Goal: Transaction & Acquisition: Purchase product/service

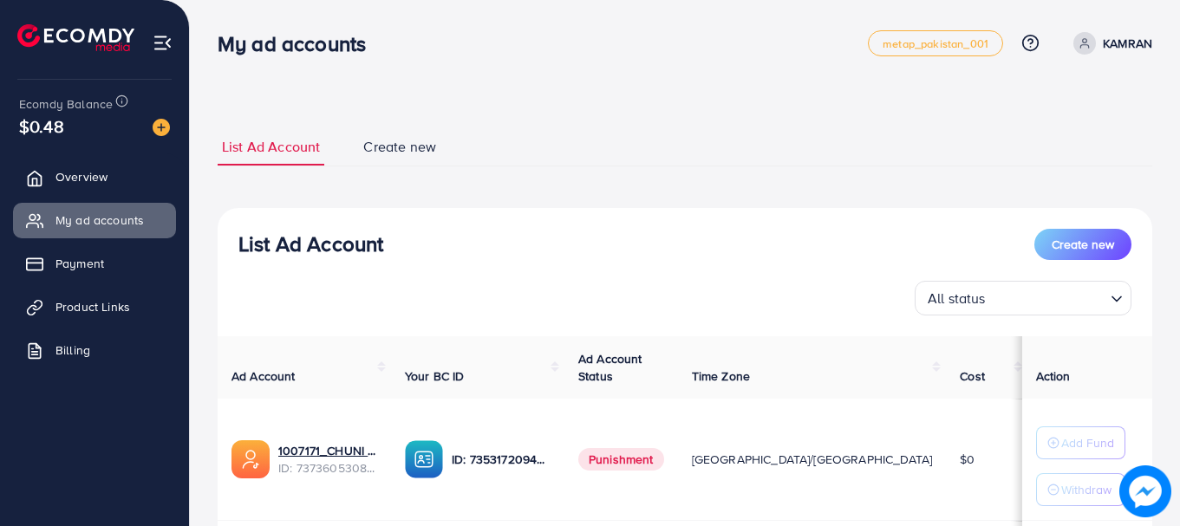
click at [157, 127] on img at bounding box center [161, 127] width 17 height 17
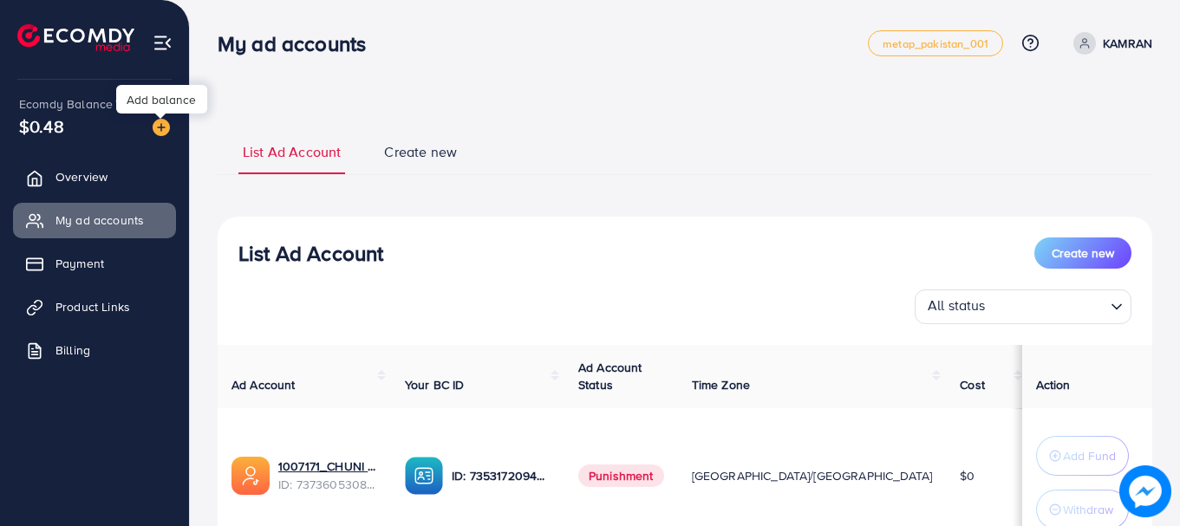
click at [157, 127] on img at bounding box center [161, 127] width 17 height 17
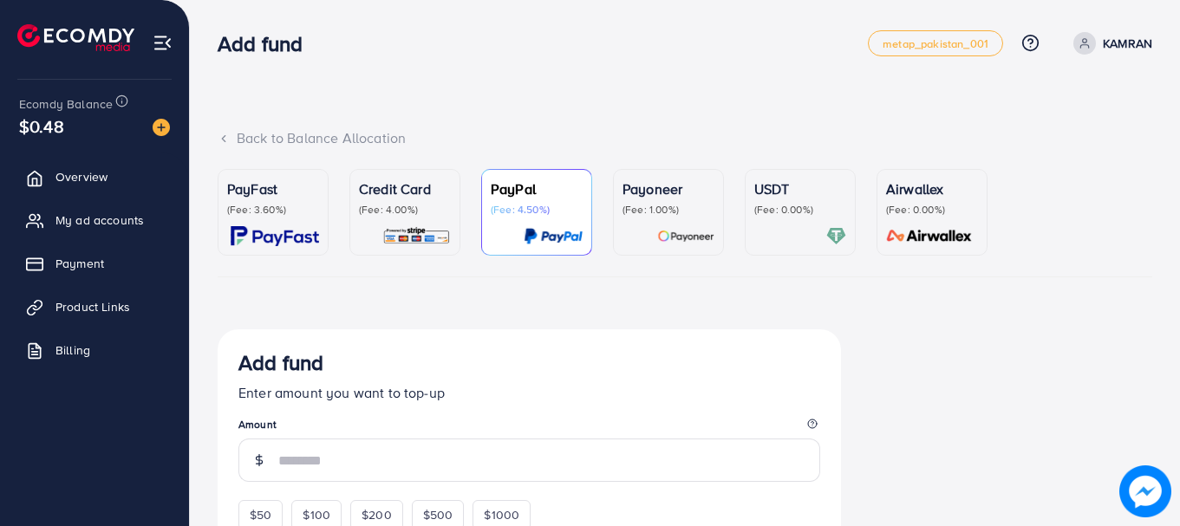
click at [796, 220] on div "USDT (Fee: 0.00%)" at bounding box center [800, 213] width 92 height 68
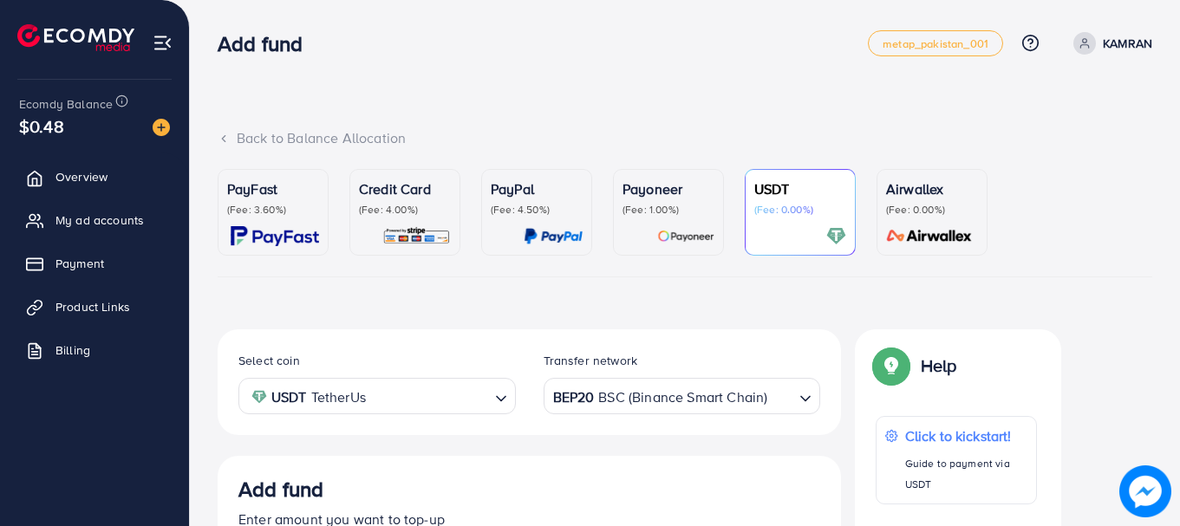
click at [796, 220] on div "USDT (Fee: 0.00%)" at bounding box center [800, 213] width 92 height 68
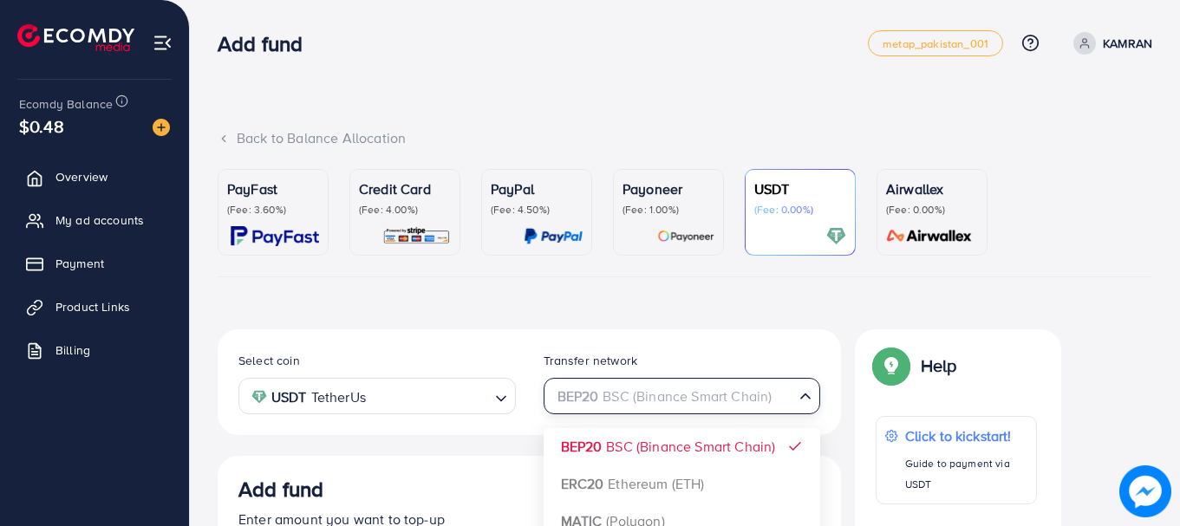
click at [714, 390] on div "BEP20 BSC (Binance Smart Chain)" at bounding box center [672, 395] width 245 height 30
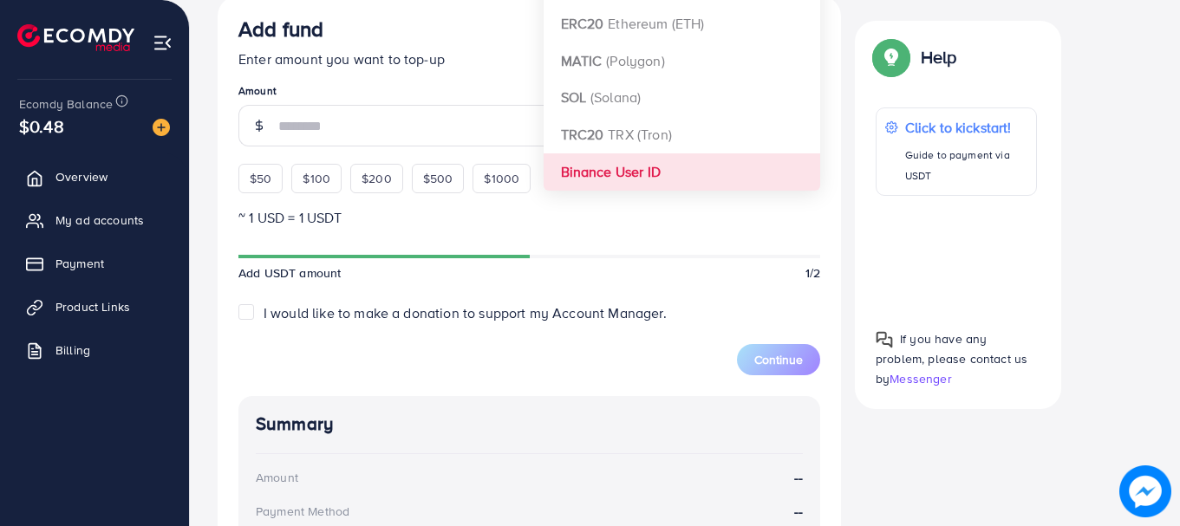
click at [675, 165] on div "Select coin USDT TetherUs Loading... Transfer network BEP20 BSC (Binance Smart …" at bounding box center [530, 315] width 624 height 893
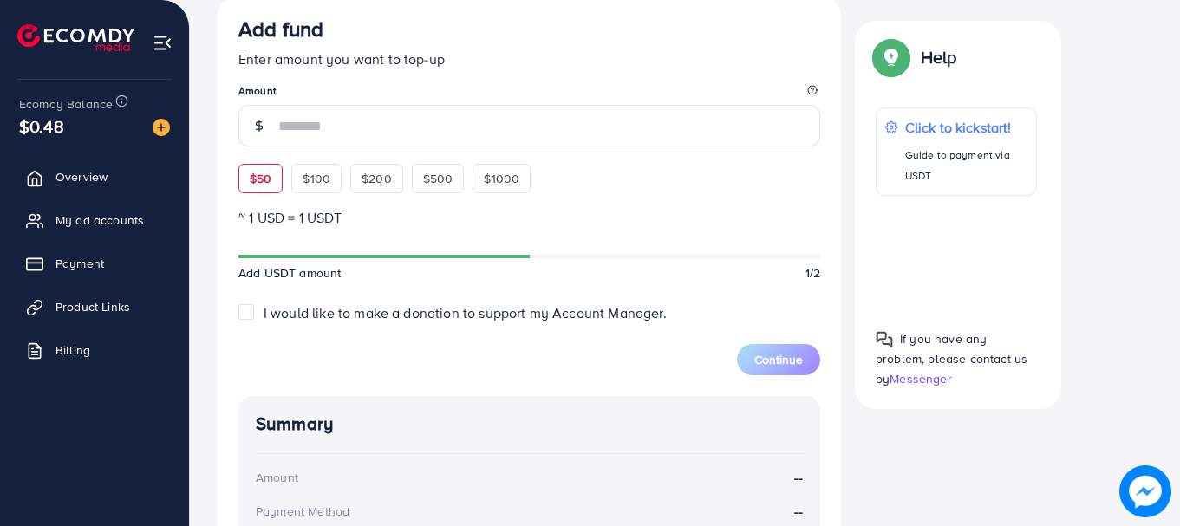
click at [246, 180] on div "$50" at bounding box center [260, 178] width 44 height 29
type input "**"
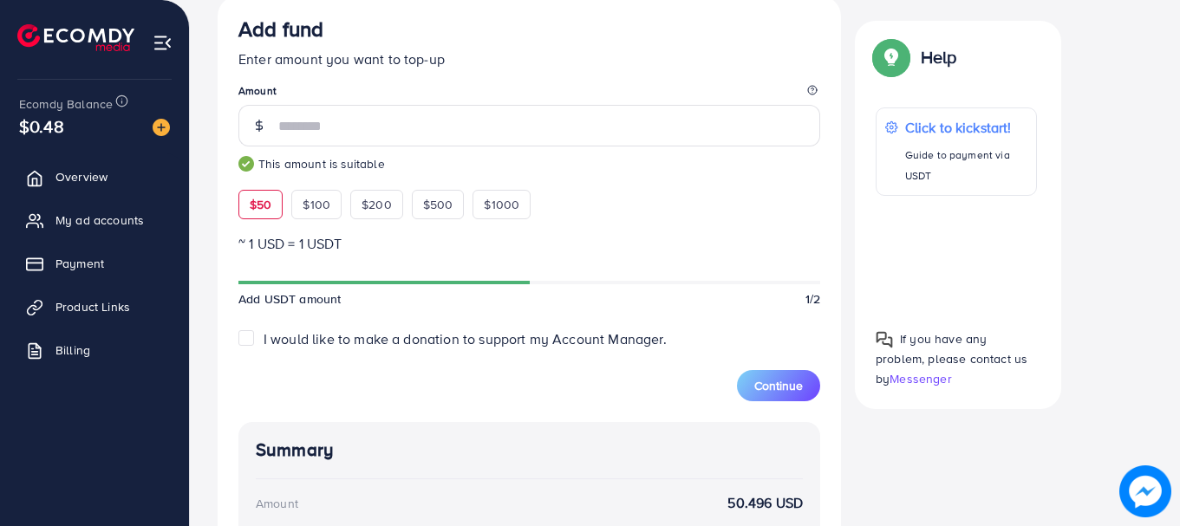
scroll to position [785, 0]
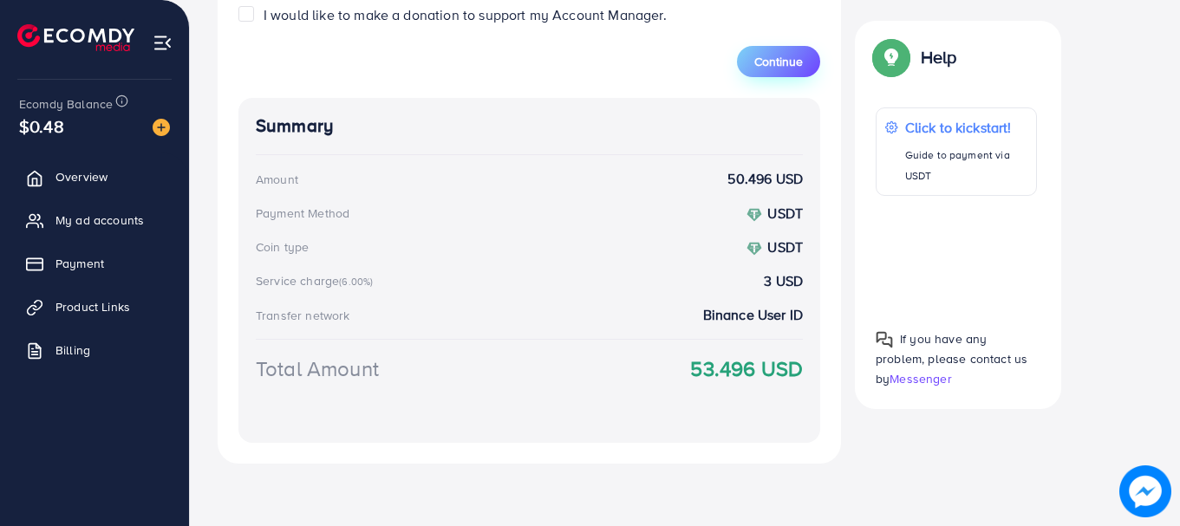
click at [751, 58] on button "Continue" at bounding box center [778, 61] width 83 height 31
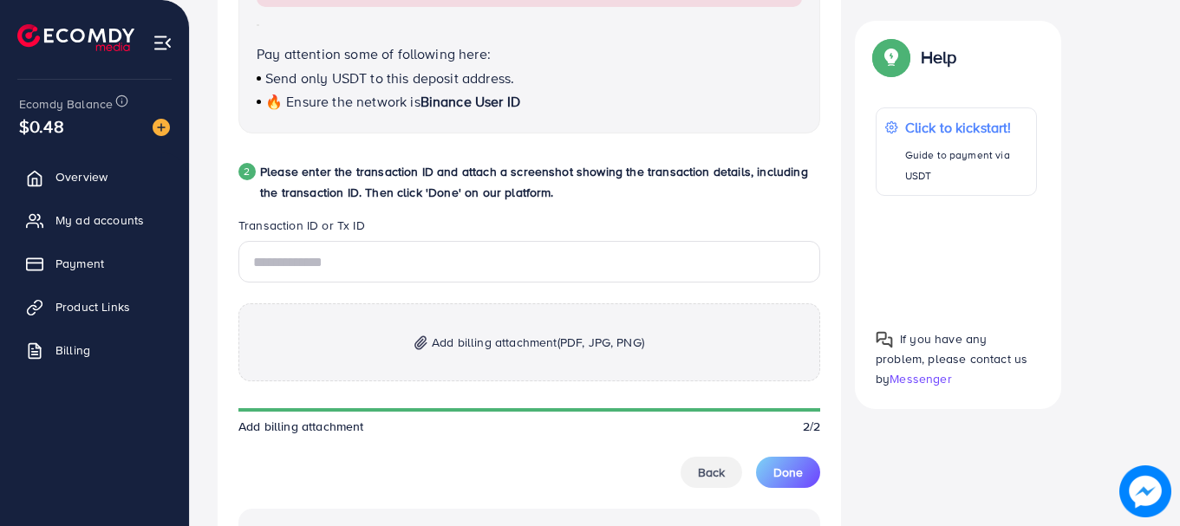
scroll to position [722, 0]
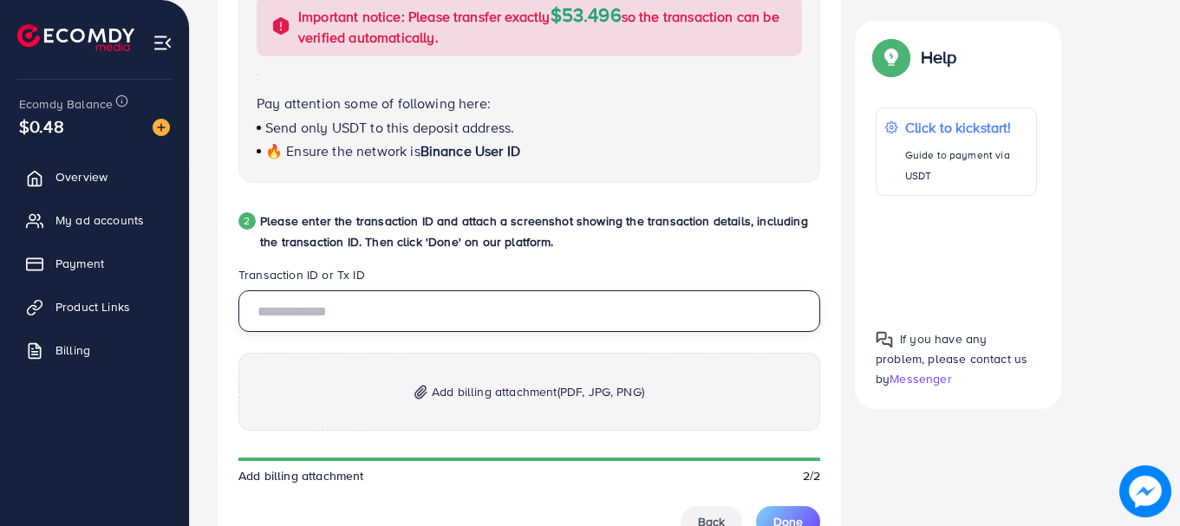
click at [545, 305] on input "text" at bounding box center [529, 312] width 582 height 42
paste input "**********"
type input "**********"
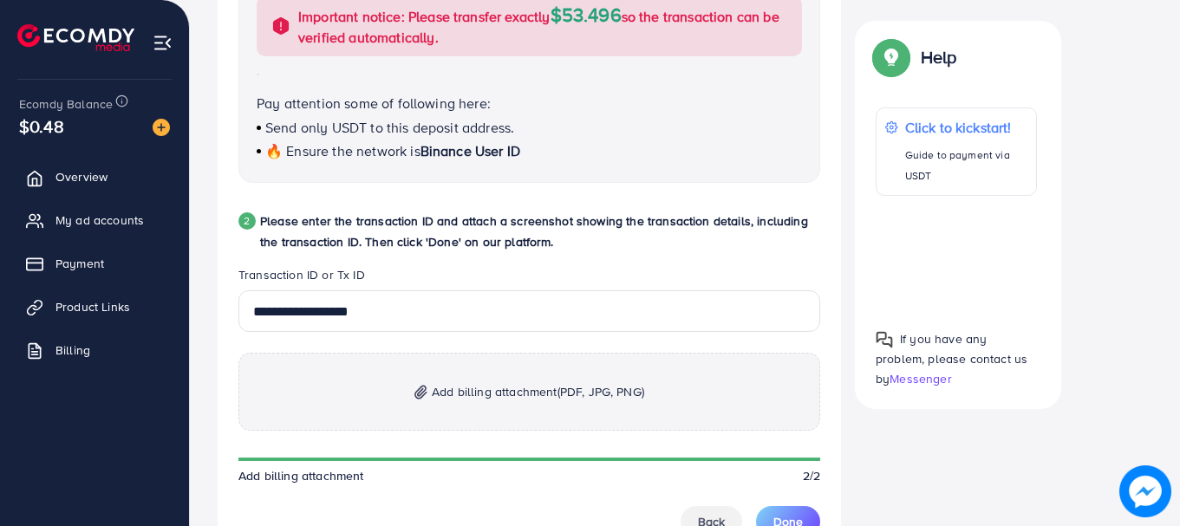
click at [566, 376] on p "Add billing attachment (PDF, JPG, PNG)" at bounding box center [529, 392] width 582 height 78
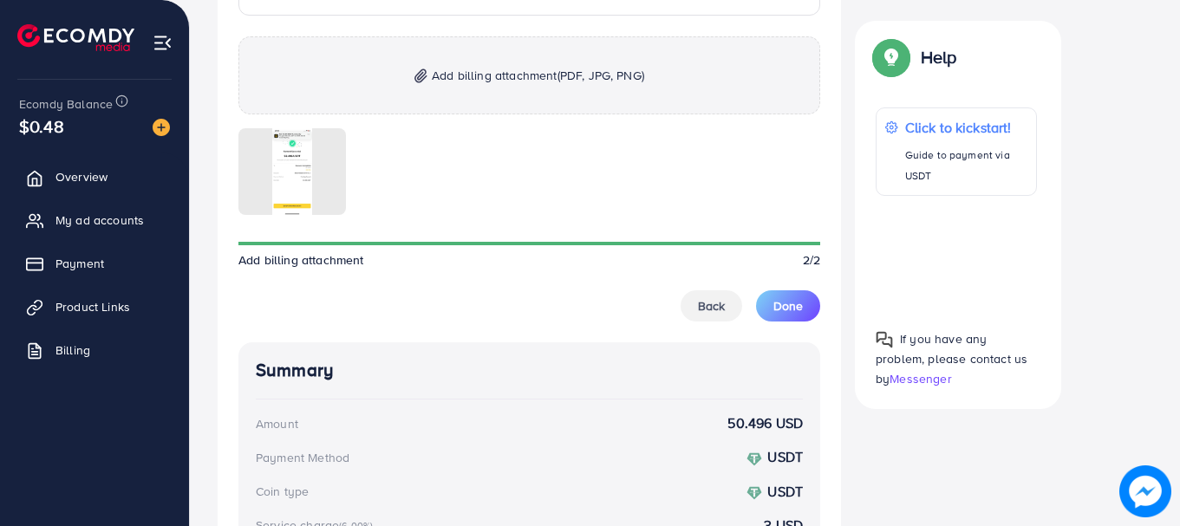
scroll to position [1086, 0]
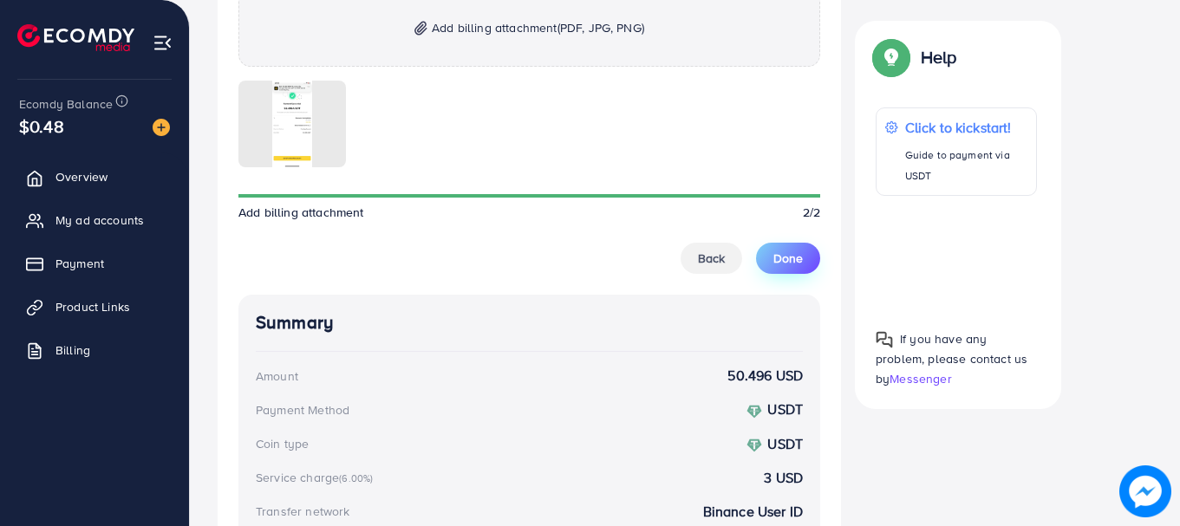
click at [788, 265] on span "Done" at bounding box center [788, 258] width 29 height 17
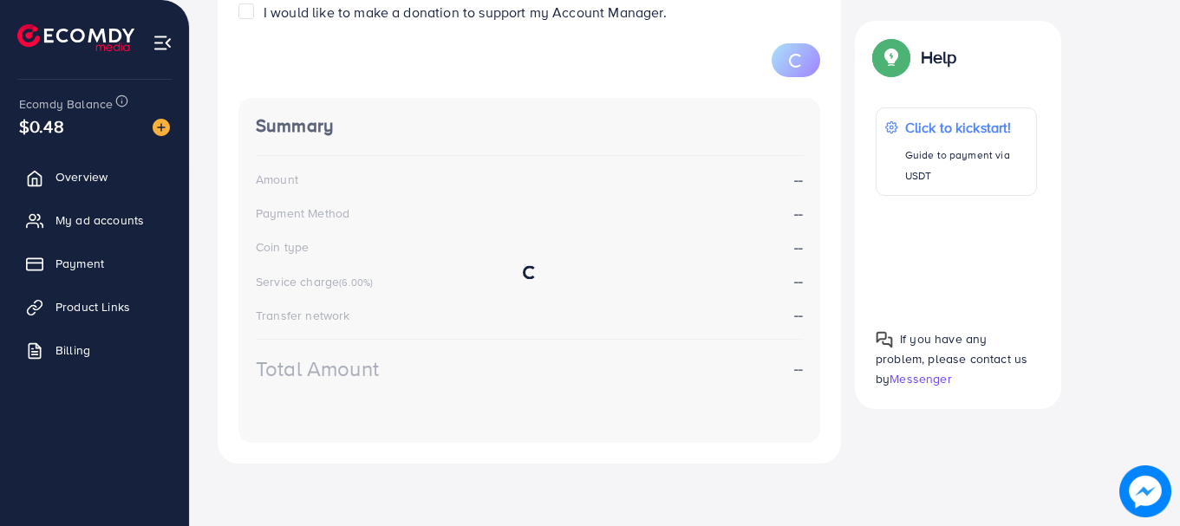
scroll to position [323, 0]
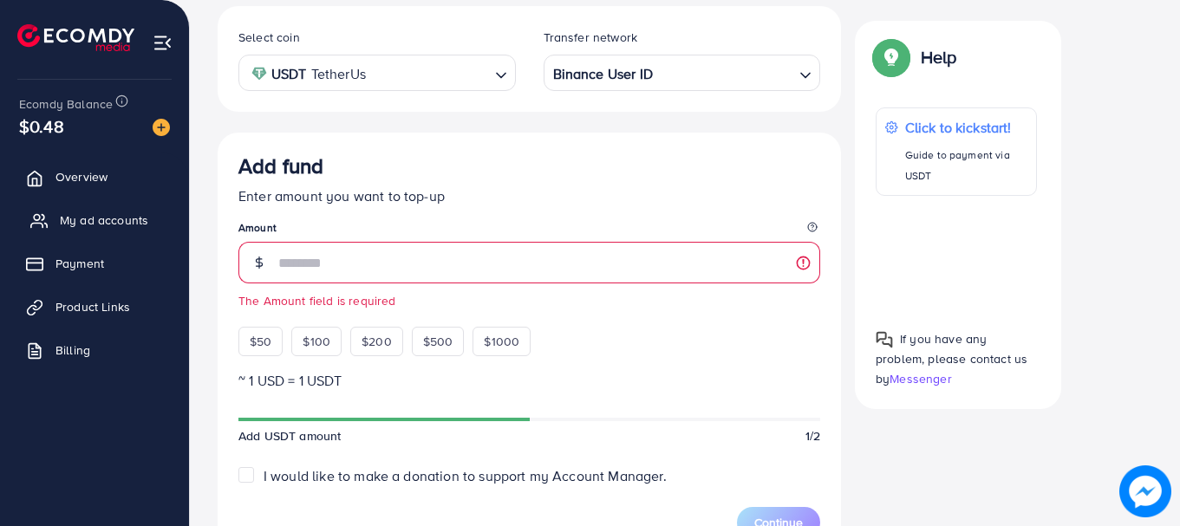
click at [72, 223] on span "My ad accounts" at bounding box center [104, 220] width 88 height 17
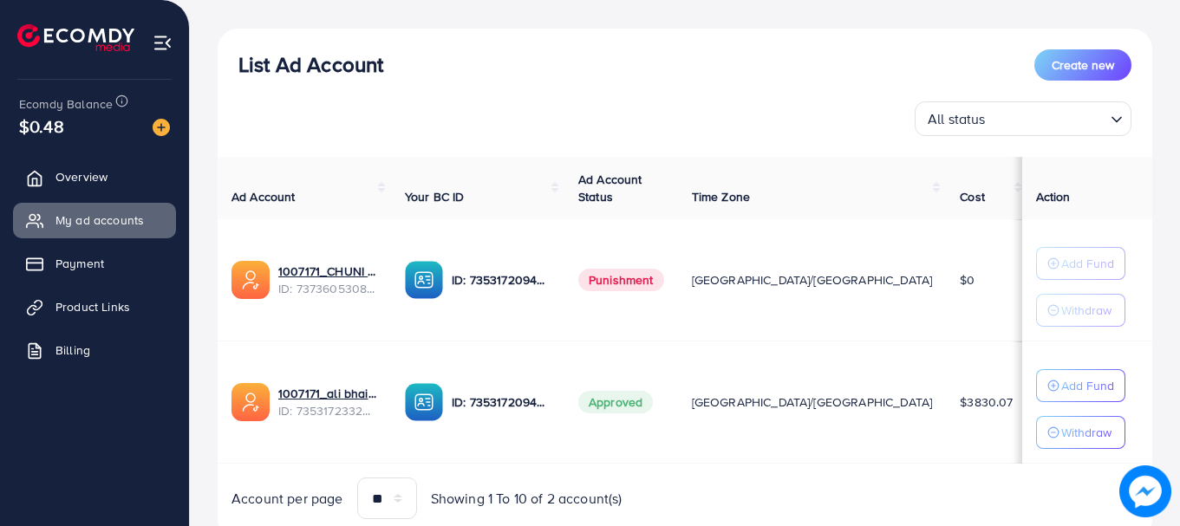
scroll to position [242, 0]
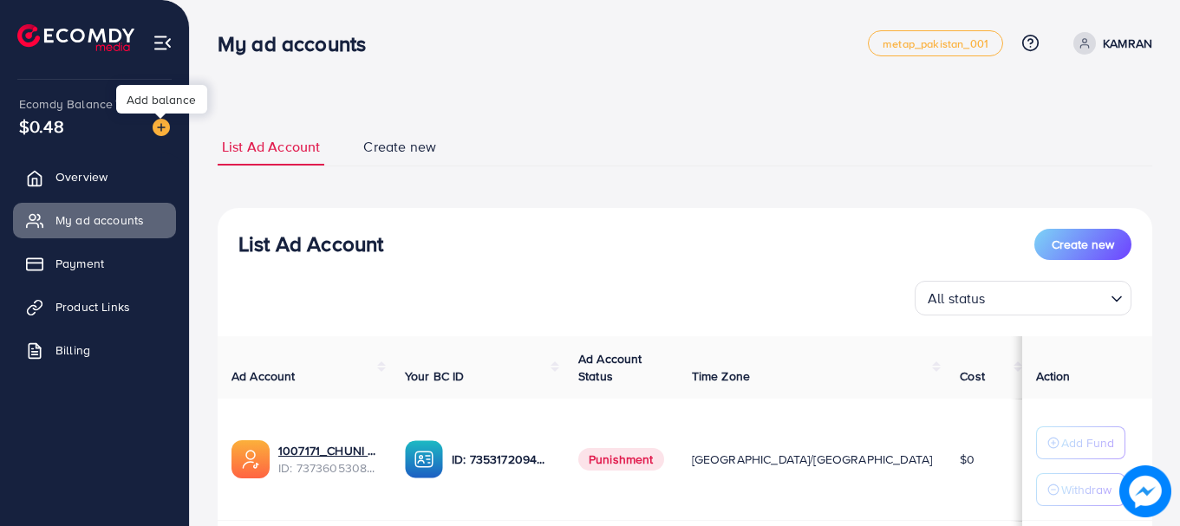
click at [157, 127] on img at bounding box center [161, 127] width 17 height 17
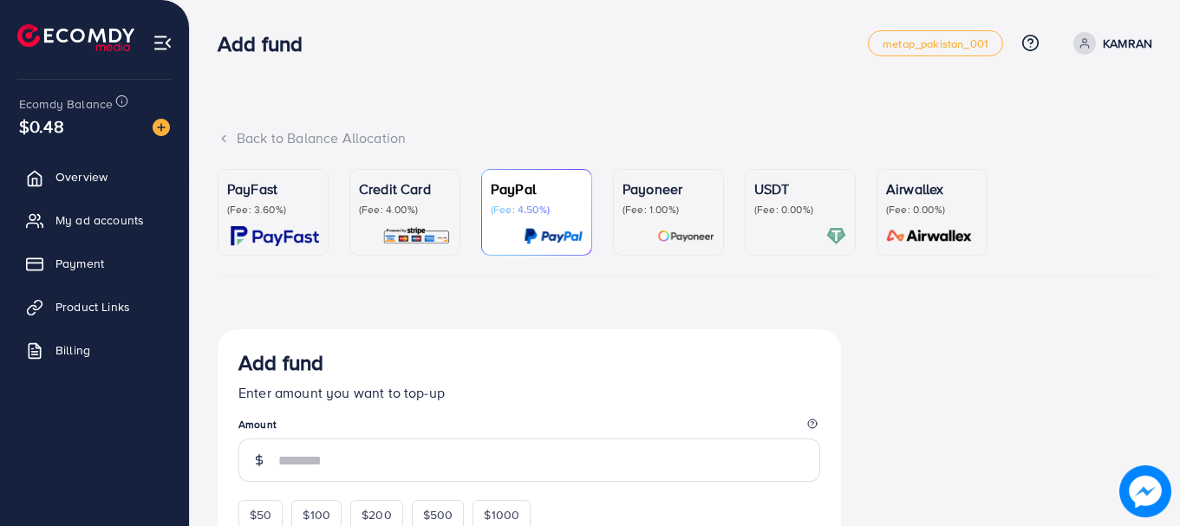
click at [796, 194] on p "USDT" at bounding box center [800, 189] width 92 height 21
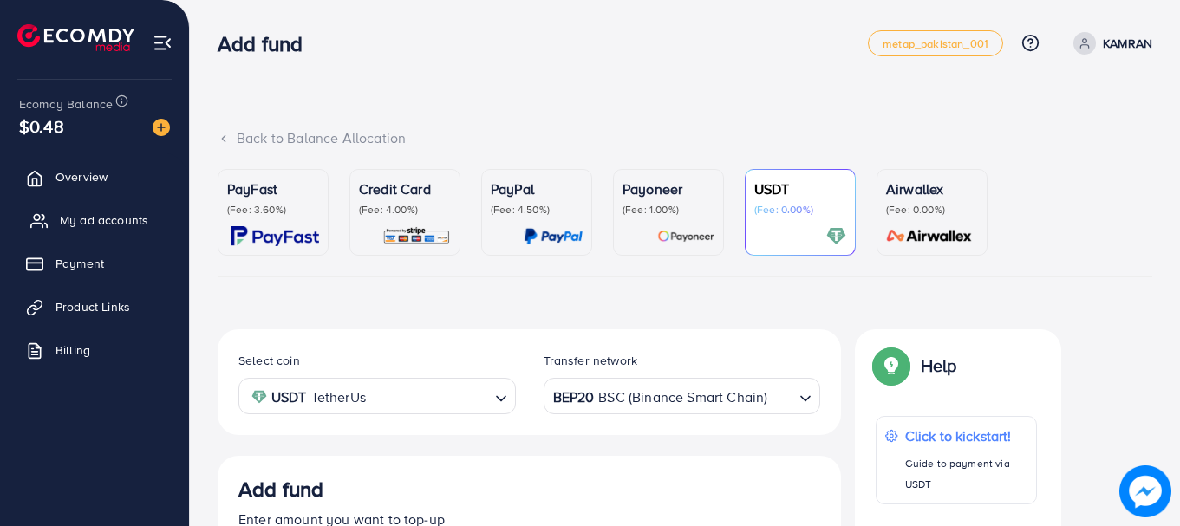
click at [75, 209] on link "My ad accounts" at bounding box center [94, 220] width 163 height 35
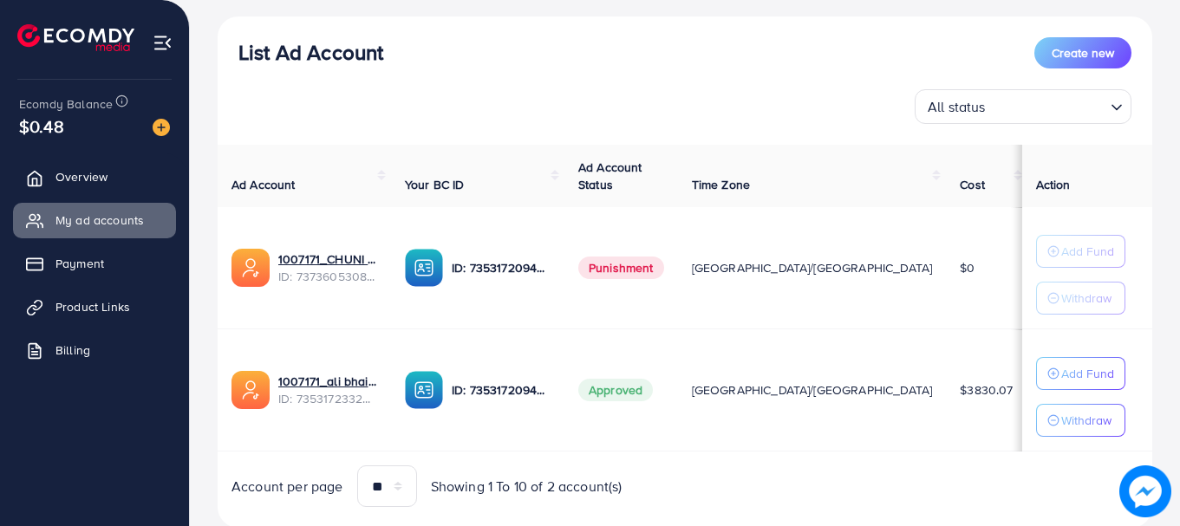
scroll to position [242, 0]
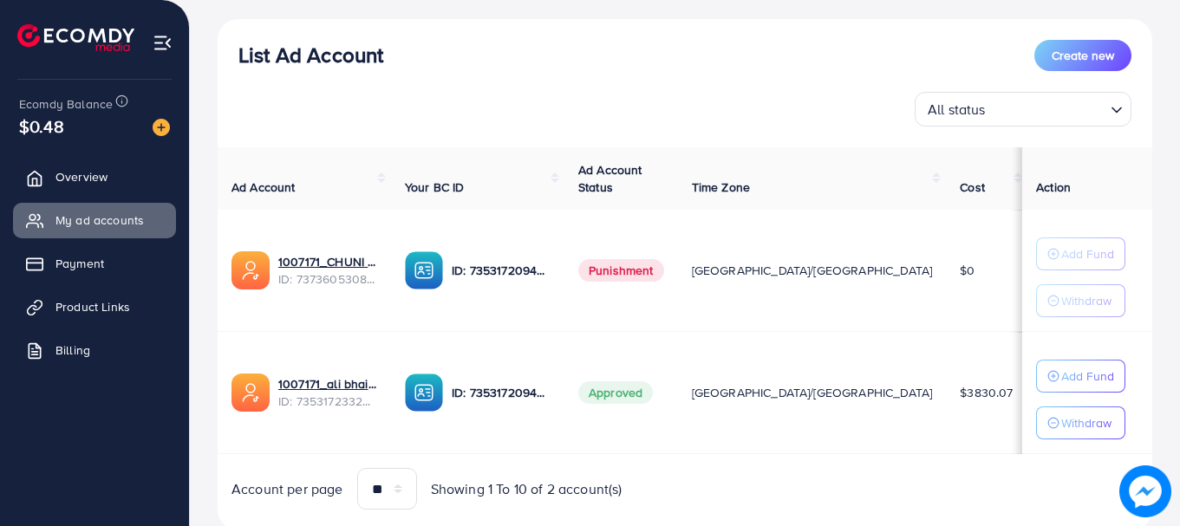
scroll to position [242, 0]
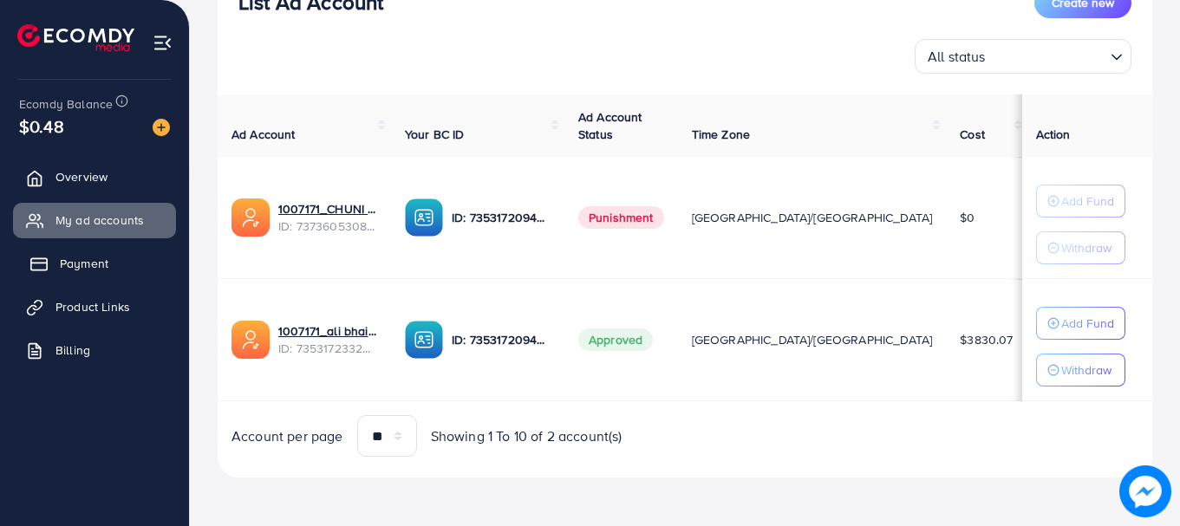
click at [85, 275] on link "Payment" at bounding box center [94, 263] width 163 height 35
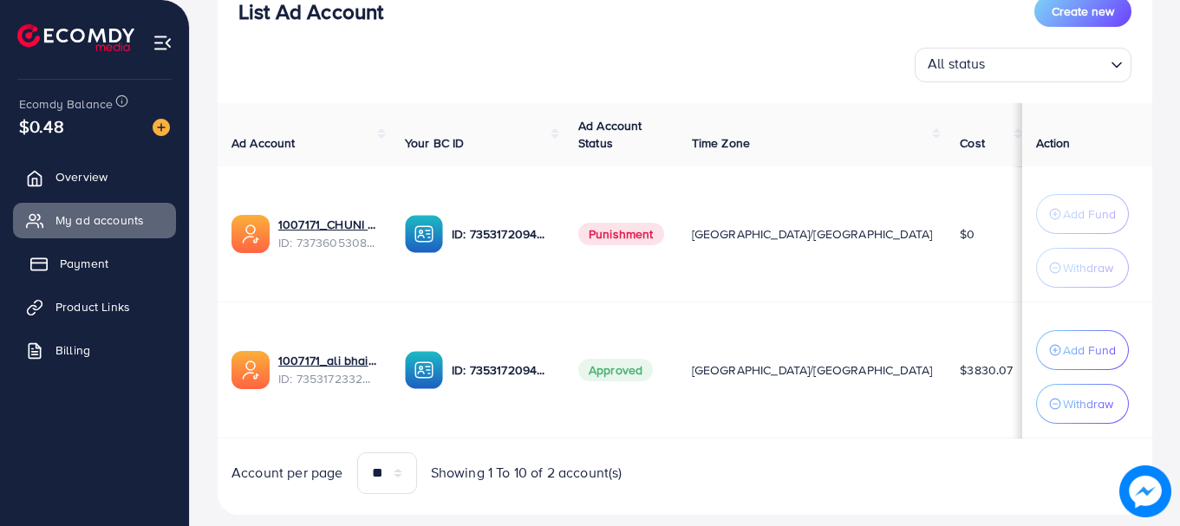
scroll to position [251, 0]
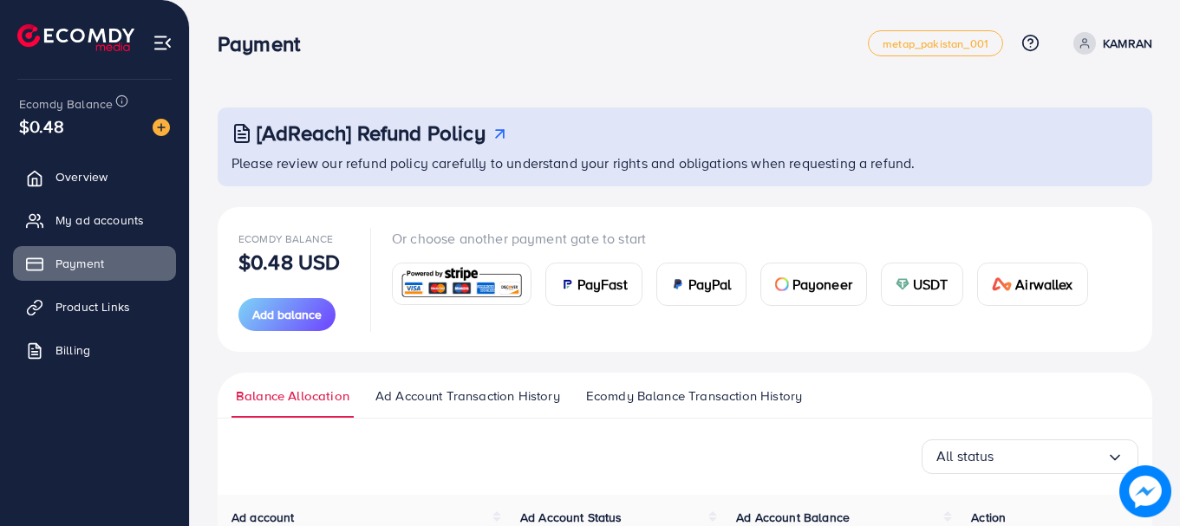
click at [731, 408] on link "Ecomdy Balance Transaction History" at bounding box center [694, 402] width 225 height 31
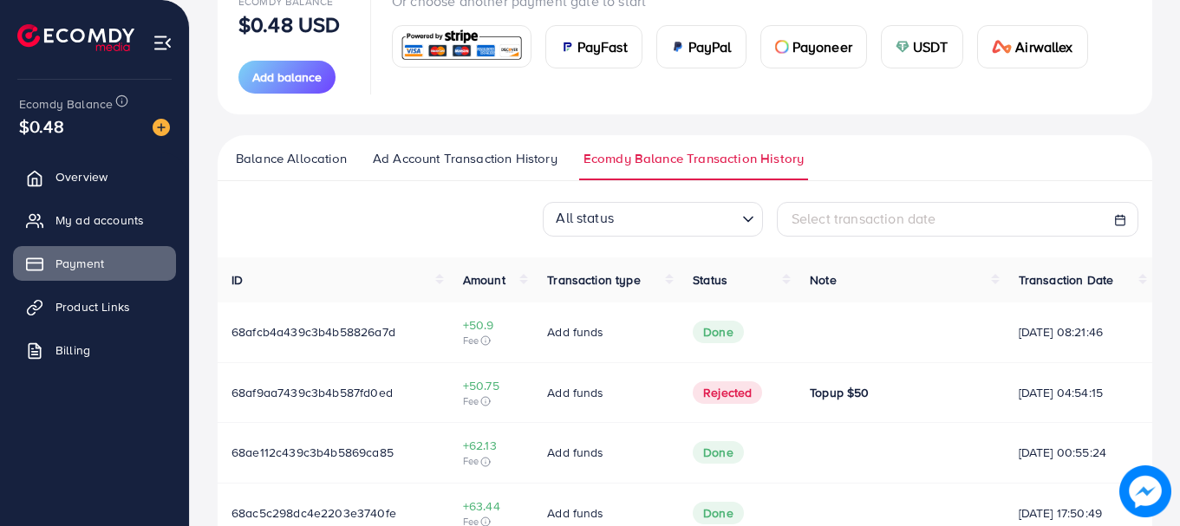
scroll to position [246, 0]
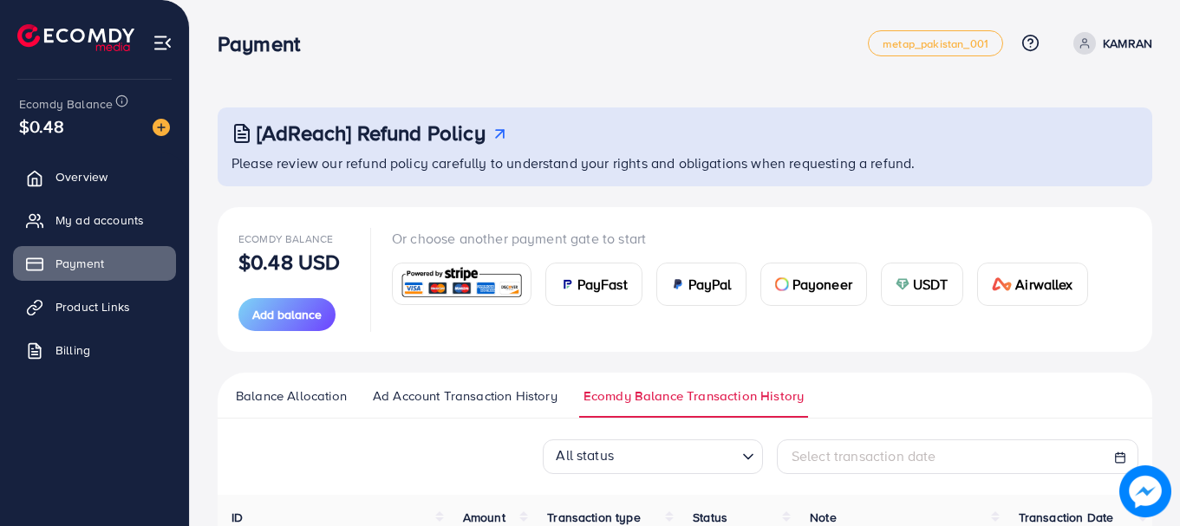
click at [67, 226] on span "My ad accounts" at bounding box center [100, 220] width 88 height 17
